Goal: Transaction & Acquisition: Purchase product/service

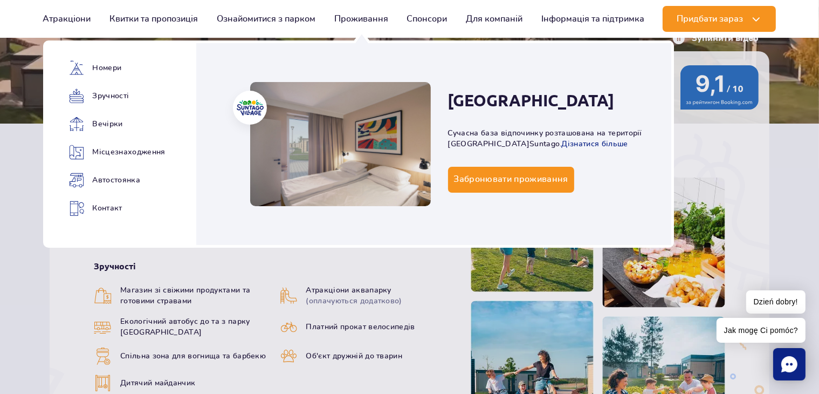
scroll to position [216, 0]
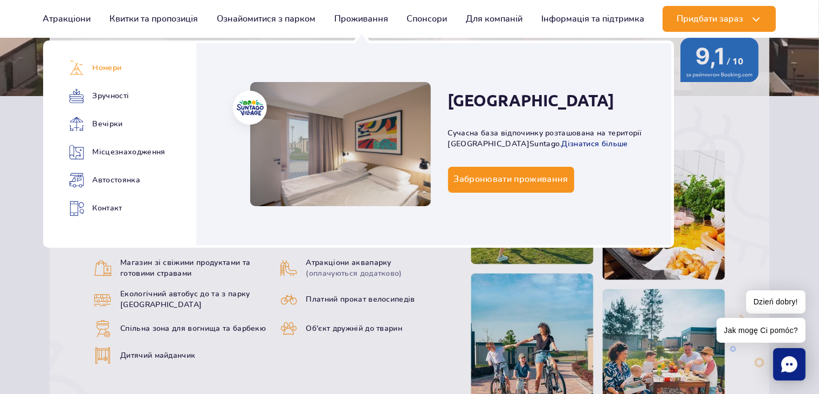
click at [106, 67] on link "Номери" at bounding box center [113, 67] width 88 height 15
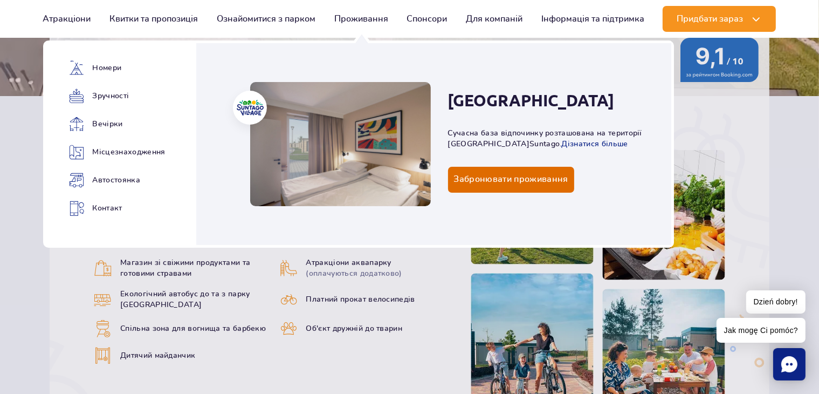
click at [487, 185] on link "Забронювати проживання" at bounding box center [511, 180] width 126 height 26
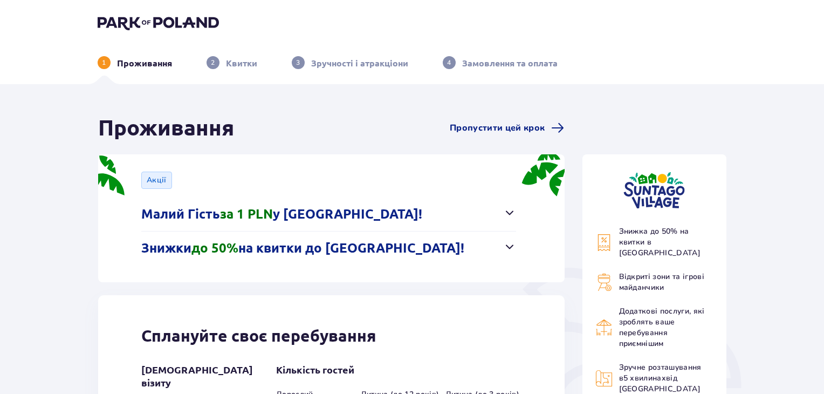
click at [492, 216] on button "Малий Гість за 1 PLN у Suntago Village!" at bounding box center [328, 213] width 375 height 33
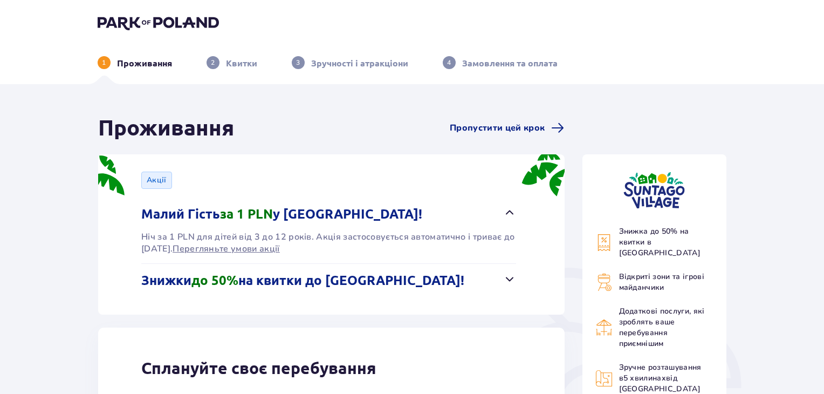
click at [492, 216] on button "Малий Гість за 1 PLN у Suntago Village!" at bounding box center [328, 213] width 375 height 33
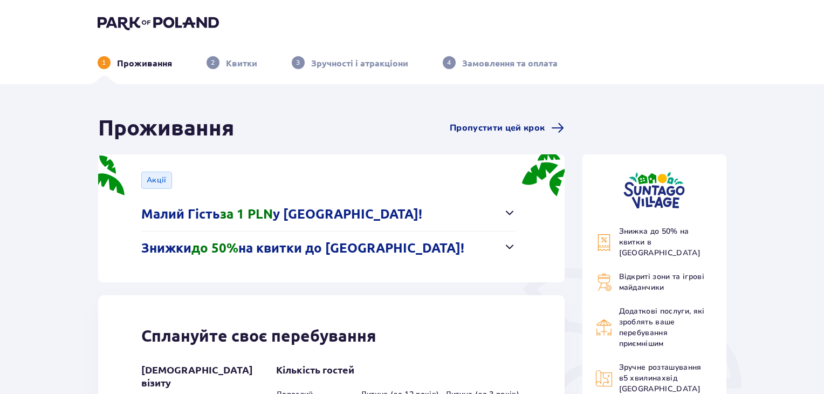
click at [472, 244] on button "Знижки до 50% на квитки до Suntago!" at bounding box center [328, 247] width 375 height 33
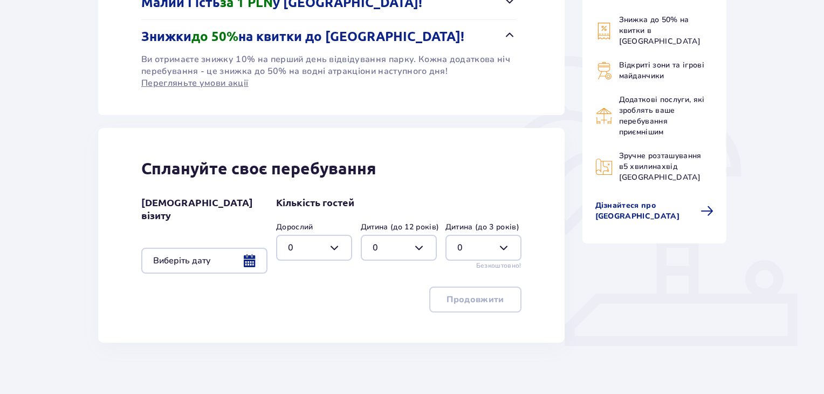
scroll to position [216, 0]
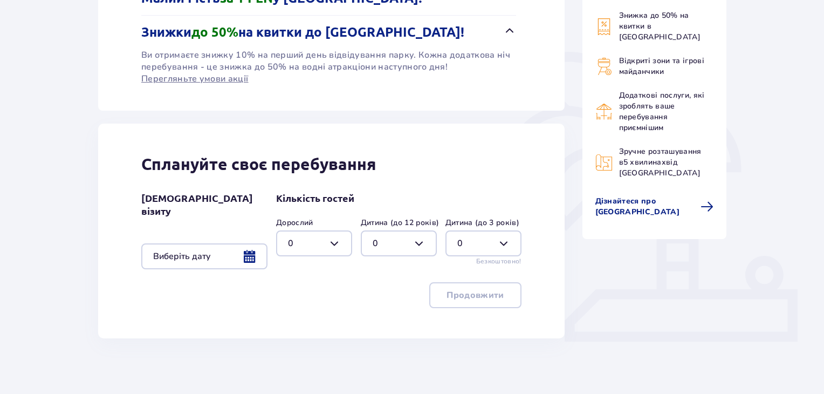
click at [252, 249] on div at bounding box center [204, 256] width 126 height 26
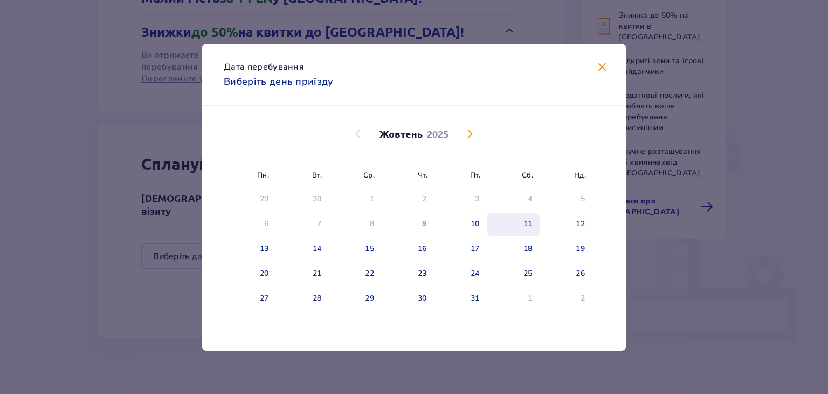
click at [531, 227] on div "11" at bounding box center [528, 223] width 9 height 11
click at [580, 224] on div "12" at bounding box center [580, 223] width 9 height 11
type input "11.10.25 - 12.10.25"
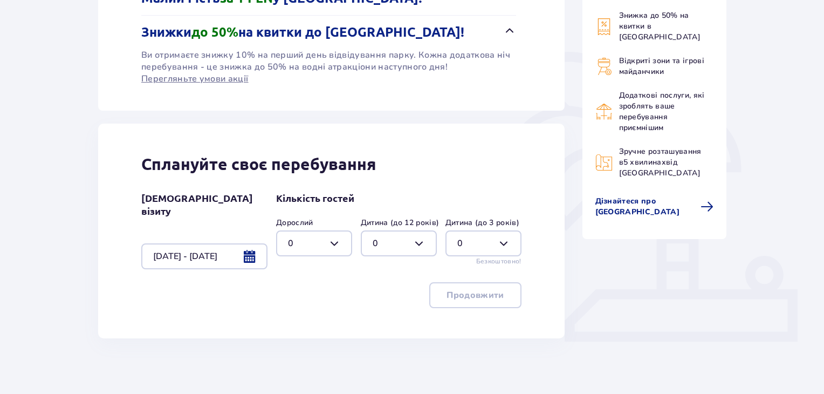
click at [333, 242] on div at bounding box center [314, 243] width 76 height 26
click at [315, 324] on div "2" at bounding box center [314, 321] width 52 height 12
type input "2"
click at [423, 244] on div at bounding box center [399, 243] width 76 height 26
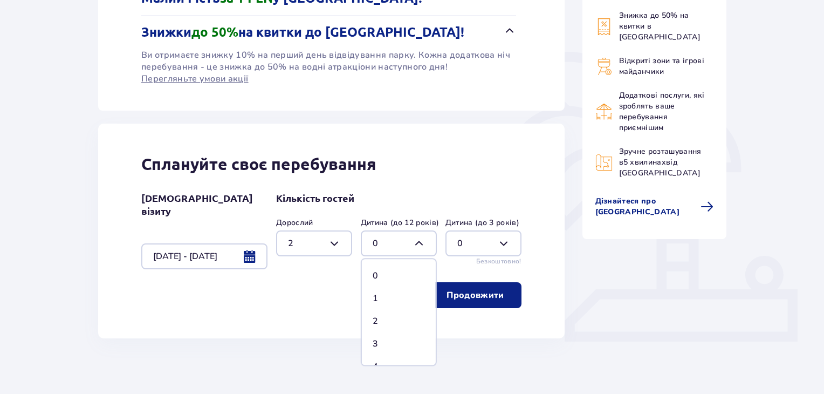
click at [383, 295] on div "1" at bounding box center [399, 298] width 52 height 12
type input "1"
click at [341, 242] on div at bounding box center [314, 243] width 76 height 26
click at [289, 339] on p "3" at bounding box center [290, 344] width 5 height 12
type input "3"
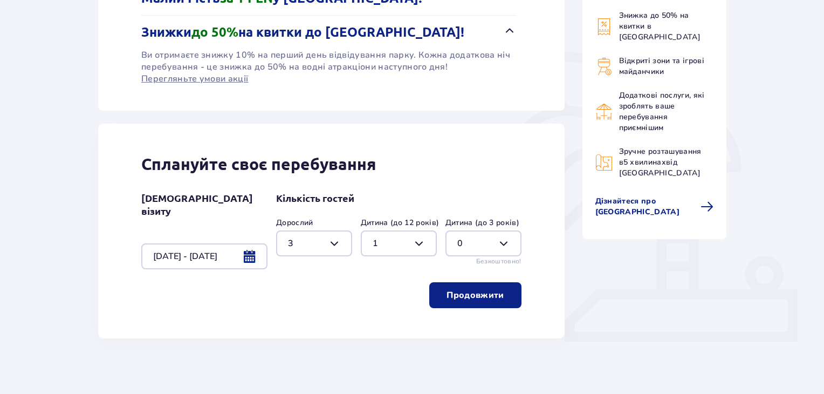
click at [490, 290] on p "Продовжити" at bounding box center [474, 295] width 57 height 12
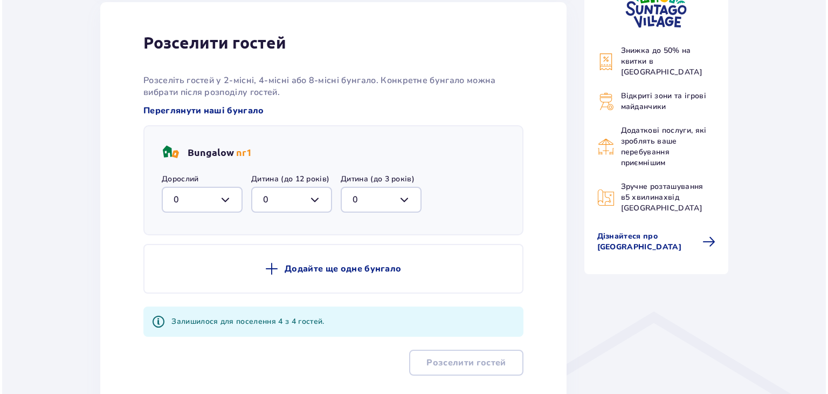
scroll to position [475, 0]
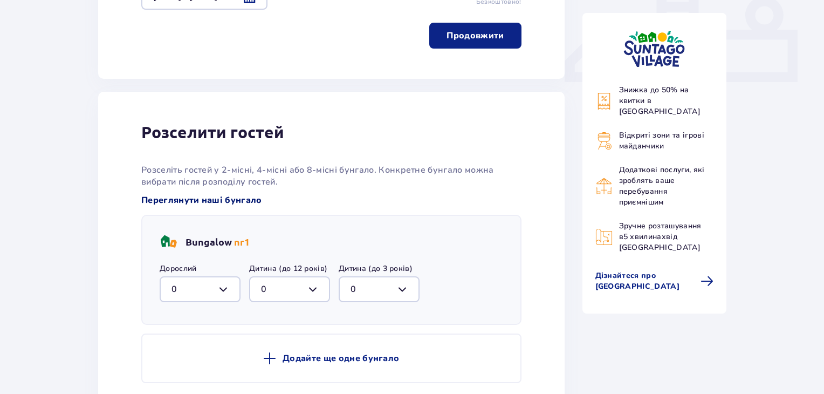
click at [200, 197] on span "Переглянути наші бунгало" at bounding box center [201, 200] width 121 height 12
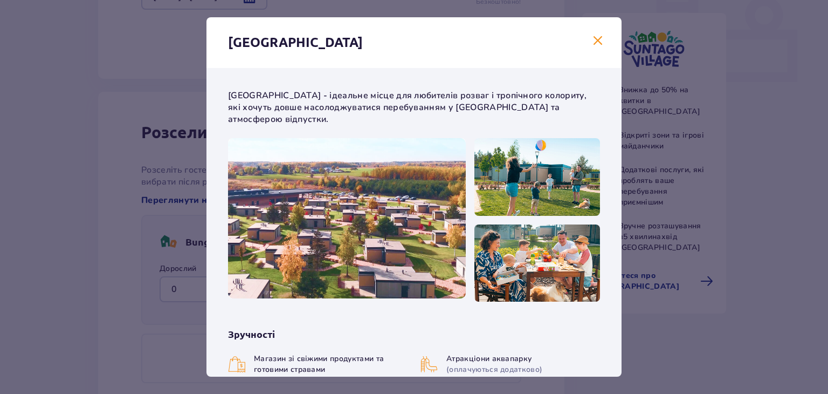
click at [601, 42] on span "Закрити" at bounding box center [598, 41] width 13 height 13
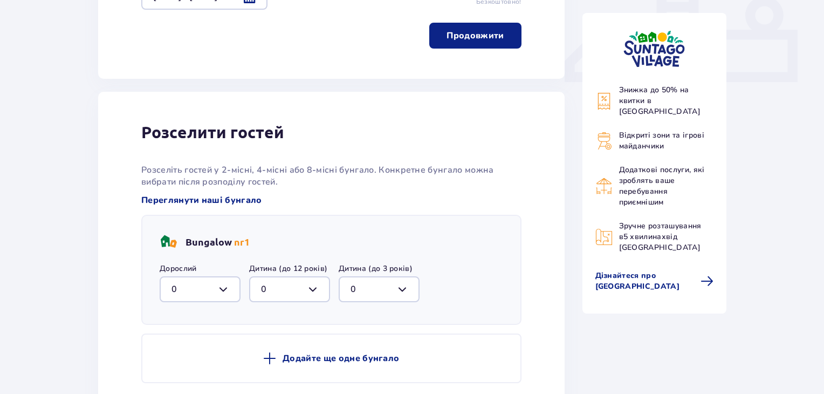
click at [227, 287] on div at bounding box center [200, 289] width 81 height 26
click at [176, 253] on div "3" at bounding box center [199, 256] width 57 height 12
type input "3"
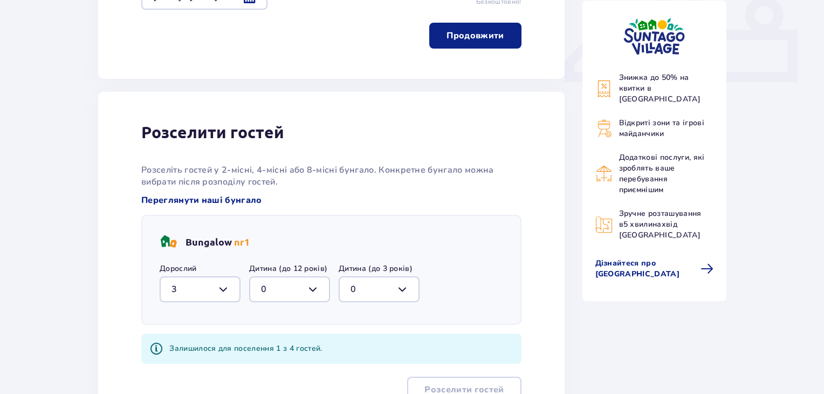
click at [311, 286] on div at bounding box center [289, 289] width 81 height 26
click at [267, 340] on div "1" at bounding box center [289, 345] width 57 height 12
type input "1"
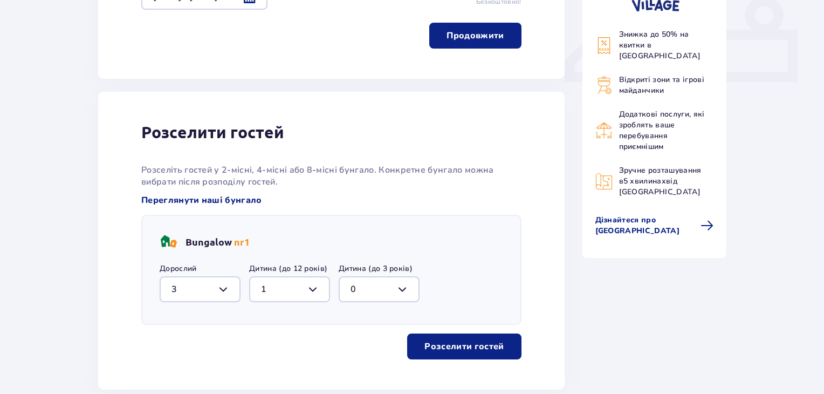
click at [446, 340] on p "Розселити гостей" at bounding box center [463, 346] width 79 height 12
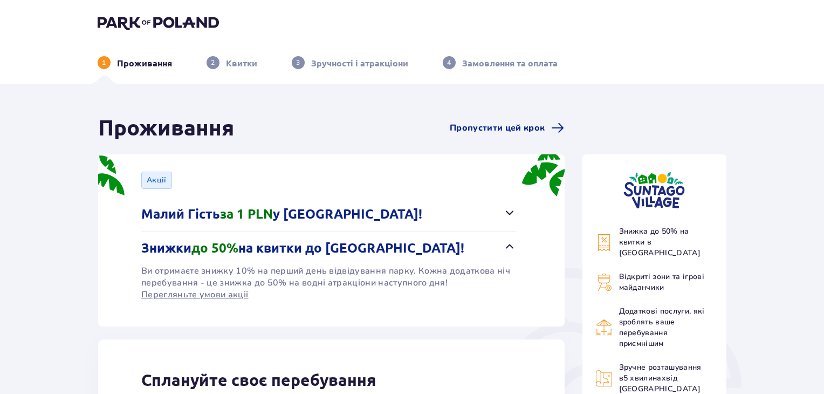
click at [124, 24] on img at bounding box center [158, 22] width 121 height 15
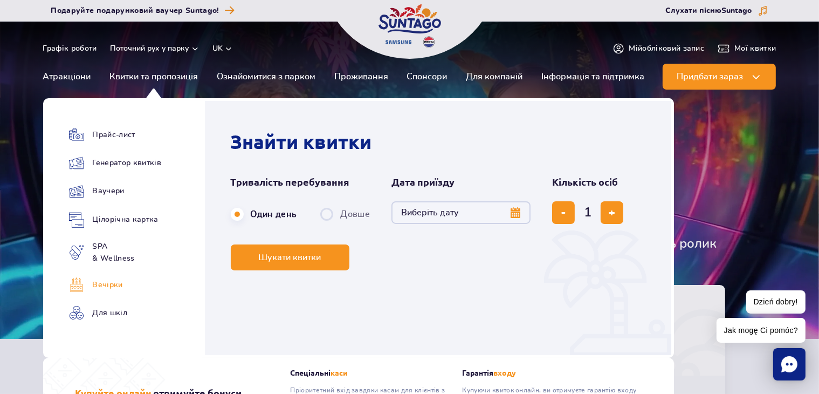
click at [111, 283] on link "Вечірки" at bounding box center [115, 284] width 92 height 15
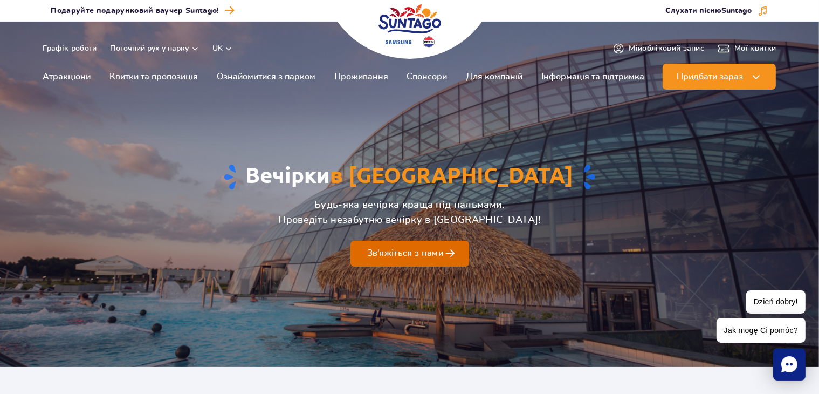
click at [433, 253] on span "Зв'яжіться з нами" at bounding box center [405, 253] width 76 height 10
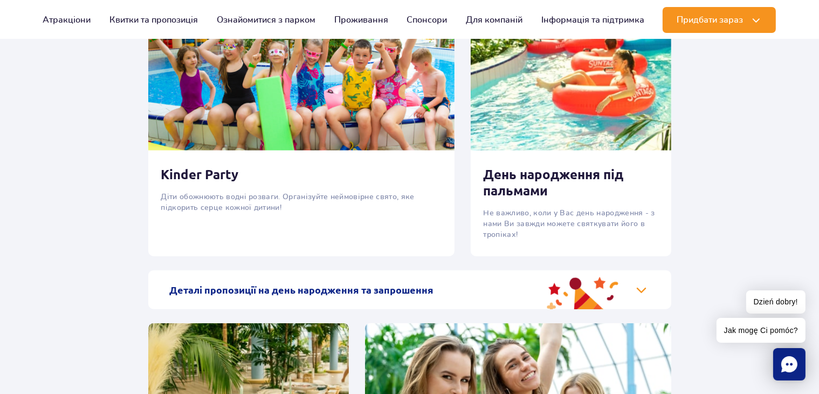
scroll to position [1146, 0]
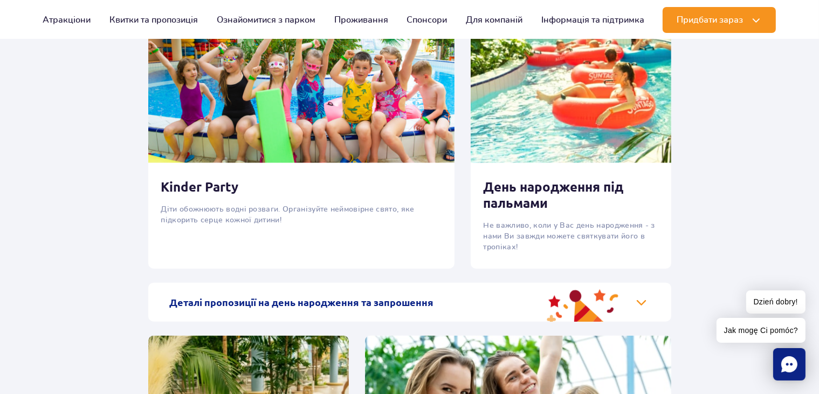
click at [516, 202] on h3 "День народження під пальмами" at bounding box center [571, 195] width 175 height 32
click at [572, 231] on p "Не важливо, коли у Вас день народження - з нами Ви завжди можете святкувати йог…" at bounding box center [571, 236] width 175 height 32
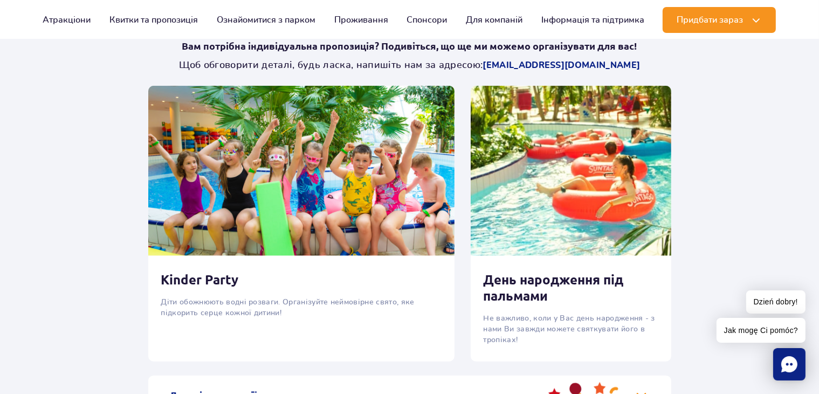
scroll to position [876, 0]
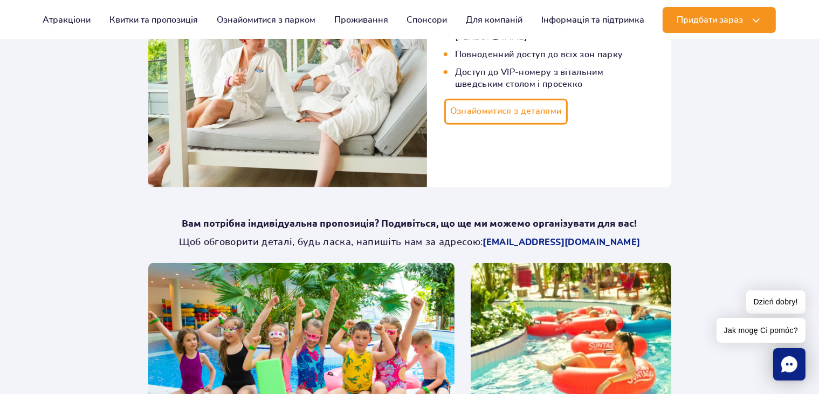
click at [561, 292] on img at bounding box center [571, 348] width 201 height 170
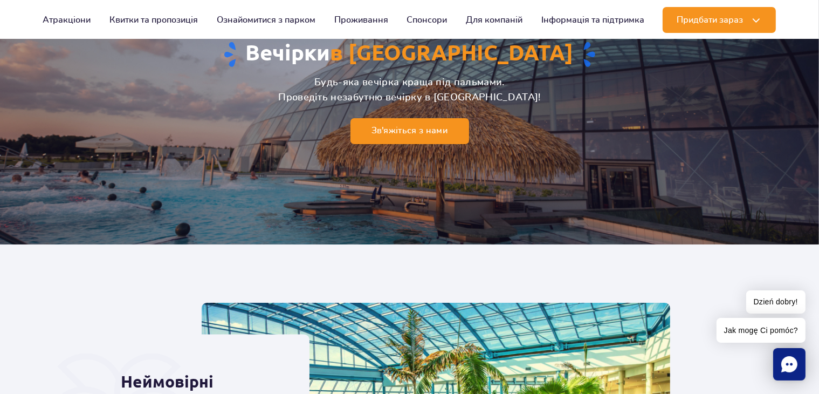
scroll to position [121, 0]
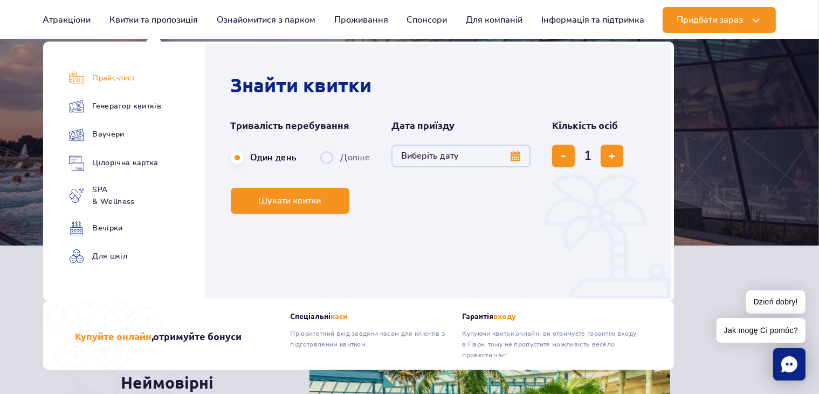
click at [116, 82] on link "Прайс-лист" at bounding box center [115, 78] width 92 height 15
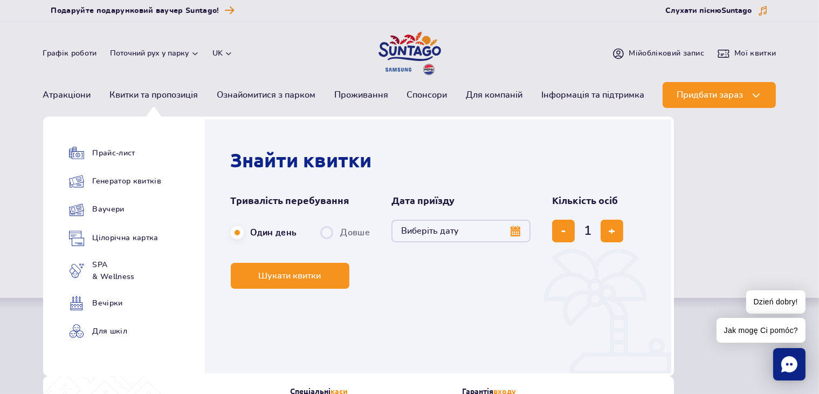
click at [466, 234] on button "Виберіть дату" at bounding box center [460, 230] width 139 height 23
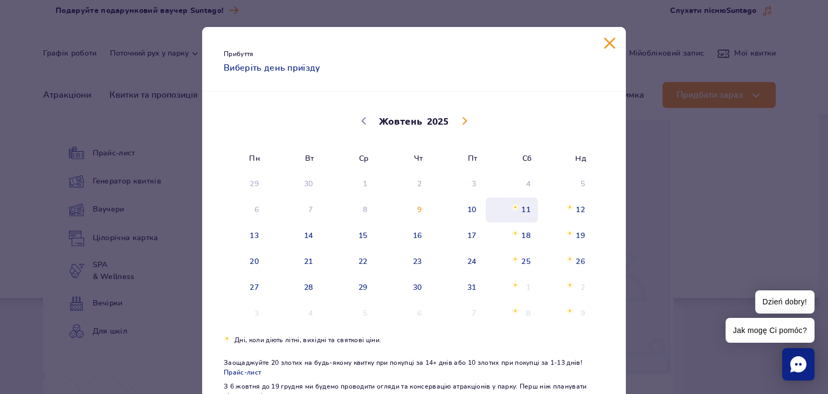
click at [522, 210] on span "11" at bounding box center [512, 209] width 54 height 25
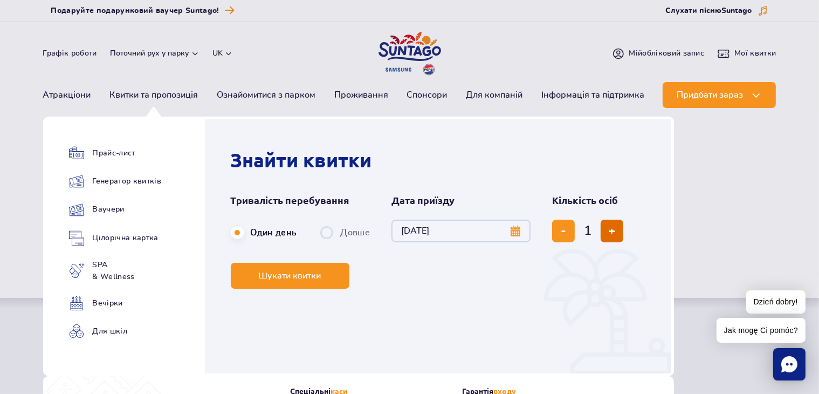
click at [614, 231] on span "додати квиток" at bounding box center [612, 231] width 7 height 0
type input "4"
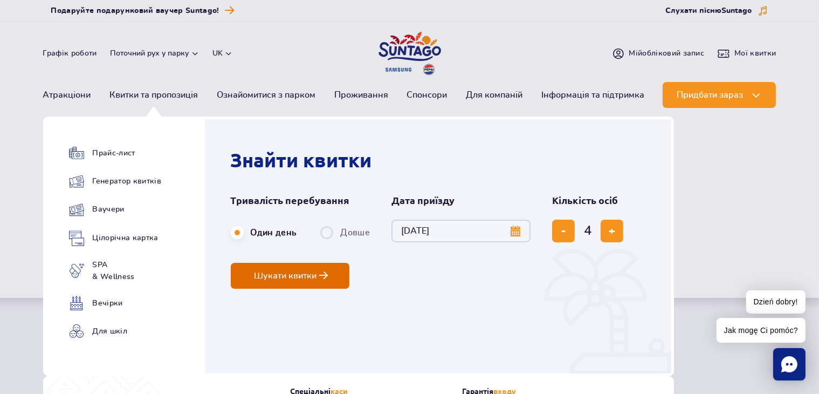
click at [320, 283] on button "Шукати квитки" at bounding box center [290, 276] width 119 height 26
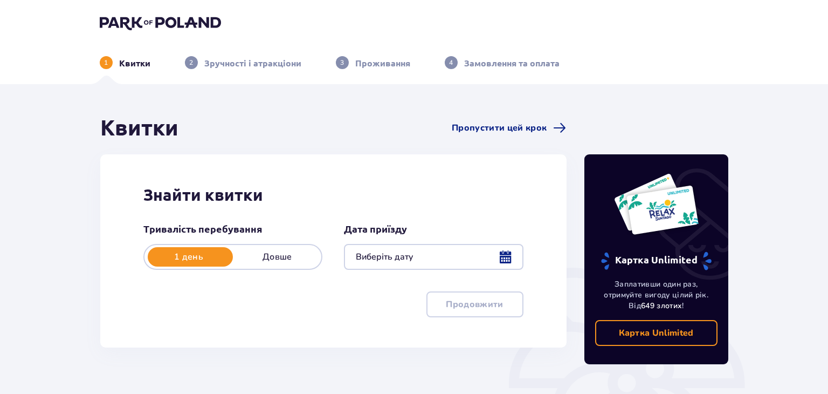
type input "[DATE]"
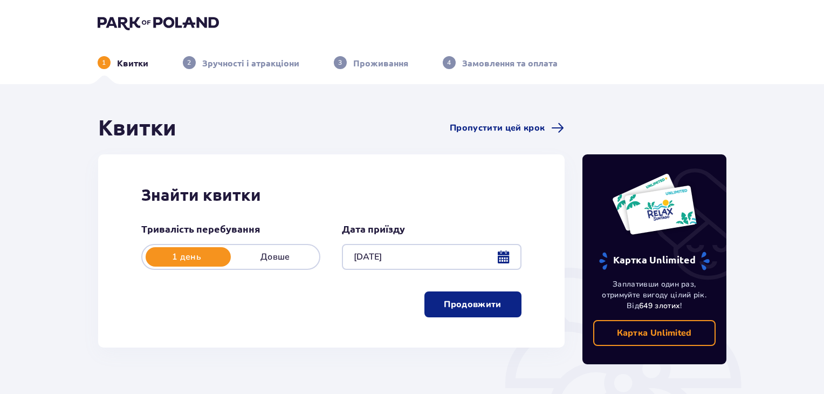
click at [448, 311] on button "Продовжити" at bounding box center [472, 304] width 97 height 26
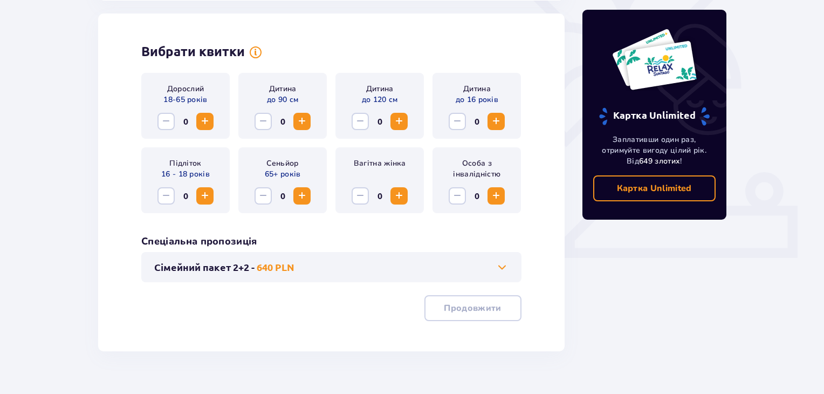
scroll to position [300, 0]
click at [204, 121] on span "Збільшити" at bounding box center [204, 120] width 13 height 13
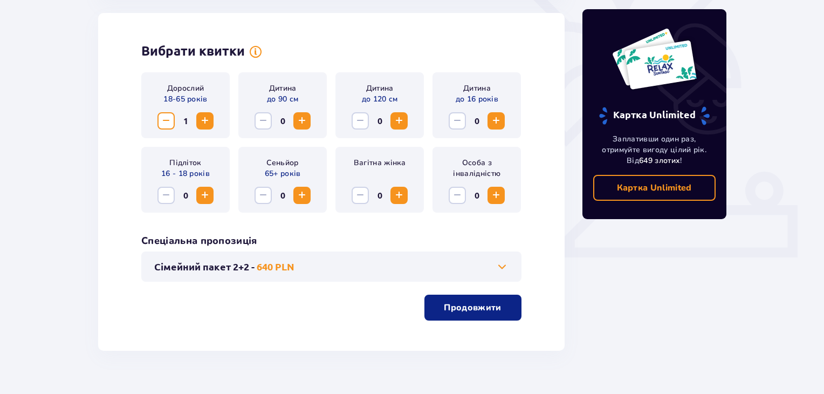
click at [204, 121] on span "Збільшити" at bounding box center [204, 120] width 13 height 13
click at [498, 120] on span "Збільшити" at bounding box center [496, 120] width 13 height 13
click at [398, 124] on span "Збільшити" at bounding box center [399, 120] width 13 height 13
click at [452, 307] on p "Продовжити" at bounding box center [472, 307] width 57 height 12
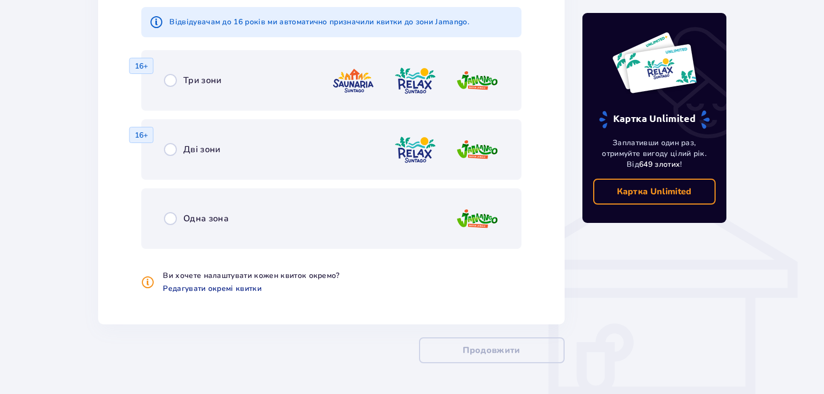
scroll to position [736, 0]
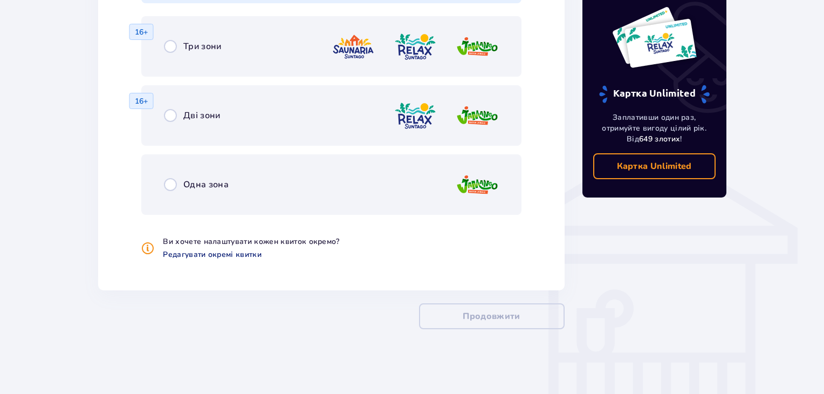
click at [215, 256] on span "Редагувати окремі квитки" at bounding box center [212, 254] width 99 height 11
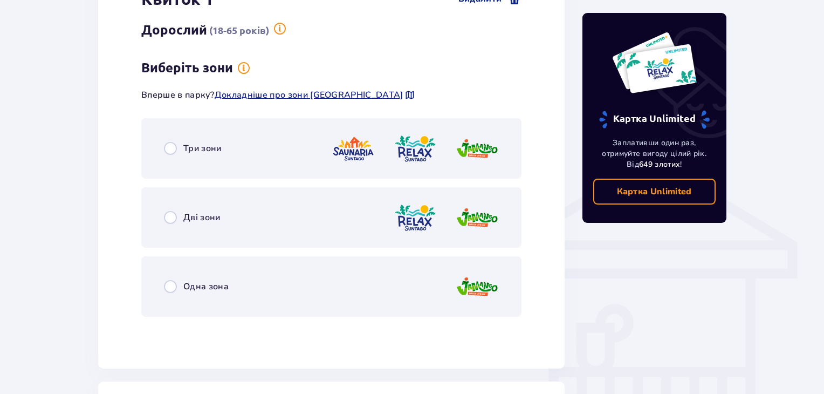
scroll to position [713, 0]
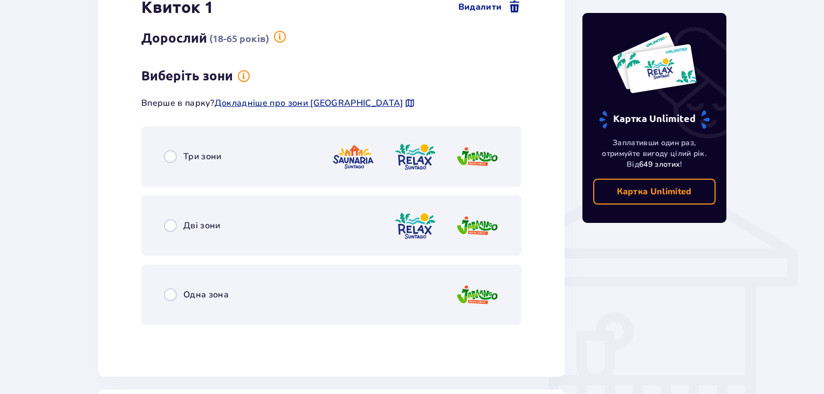
click at [171, 156] on input "radio" at bounding box center [170, 156] width 13 height 13
radio input "true"
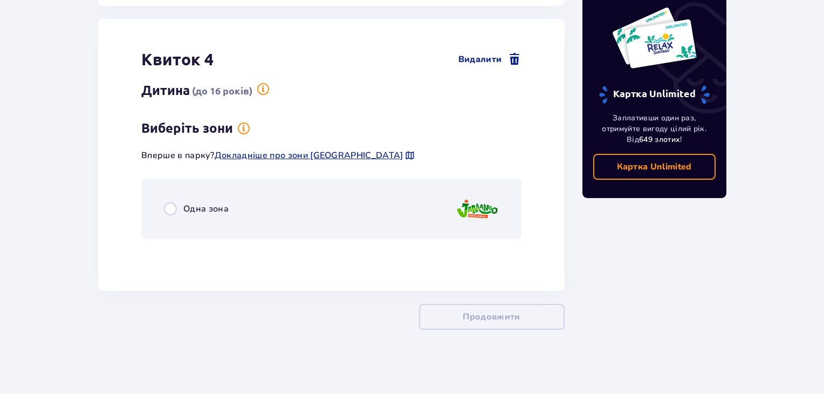
scroll to position [1756, 0]
